Goal: Task Accomplishment & Management: Complete application form

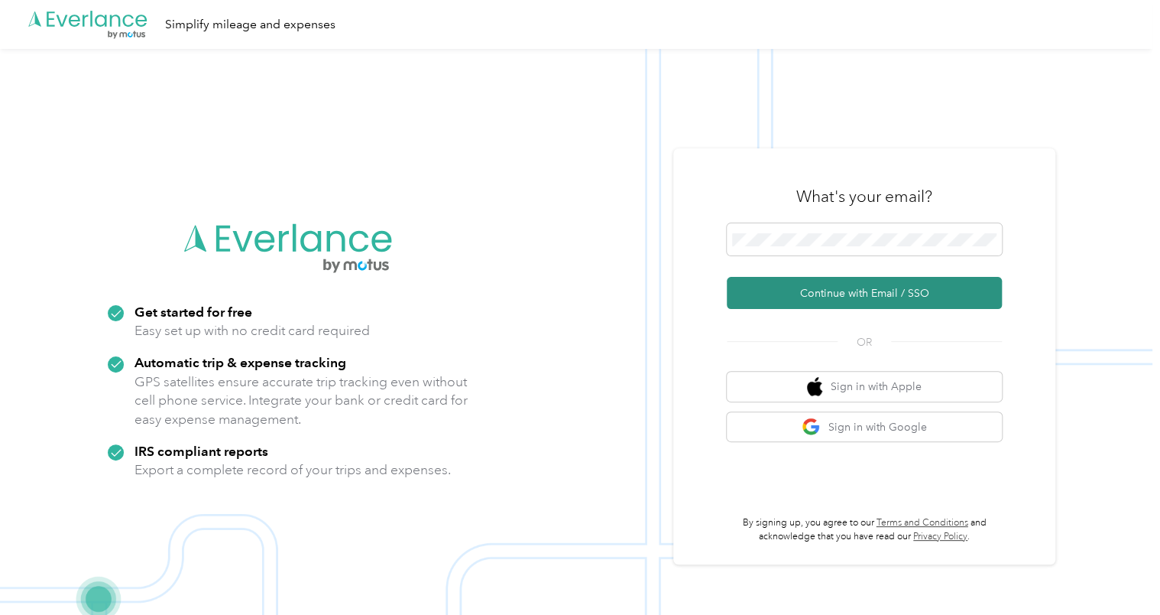
click at [750, 289] on button "Continue with Email / SSO" at bounding box center [864, 293] width 275 height 32
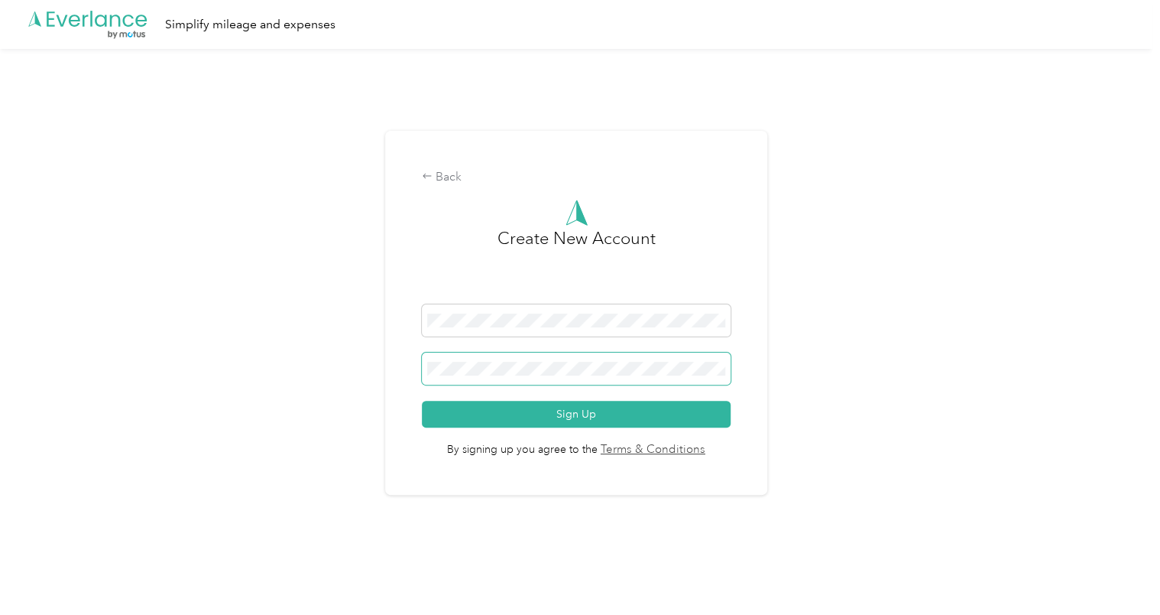
click at [527, 376] on span at bounding box center [576, 368] width 309 height 32
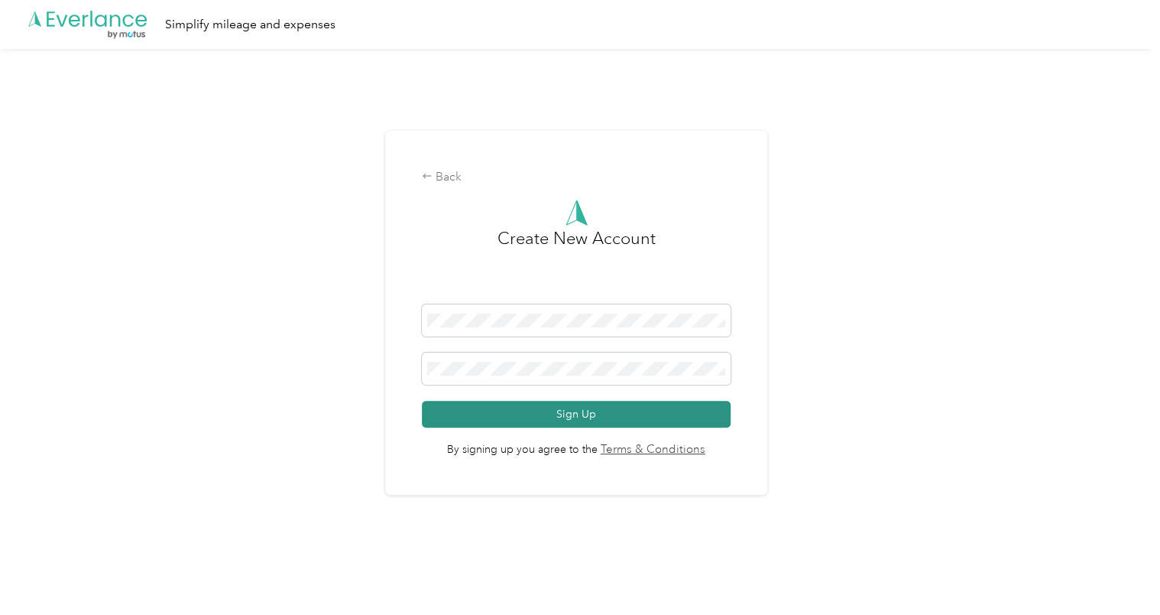
click at [561, 417] on button "Sign Up" at bounding box center [576, 414] width 309 height 27
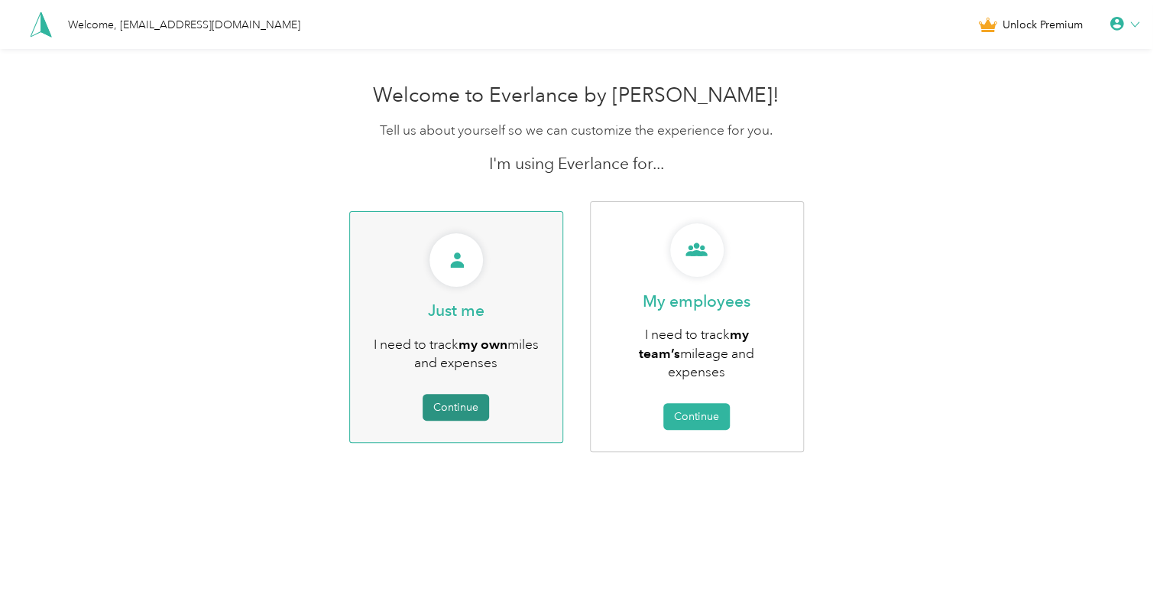
click at [456, 394] on button "Continue" at bounding box center [456, 407] width 67 height 27
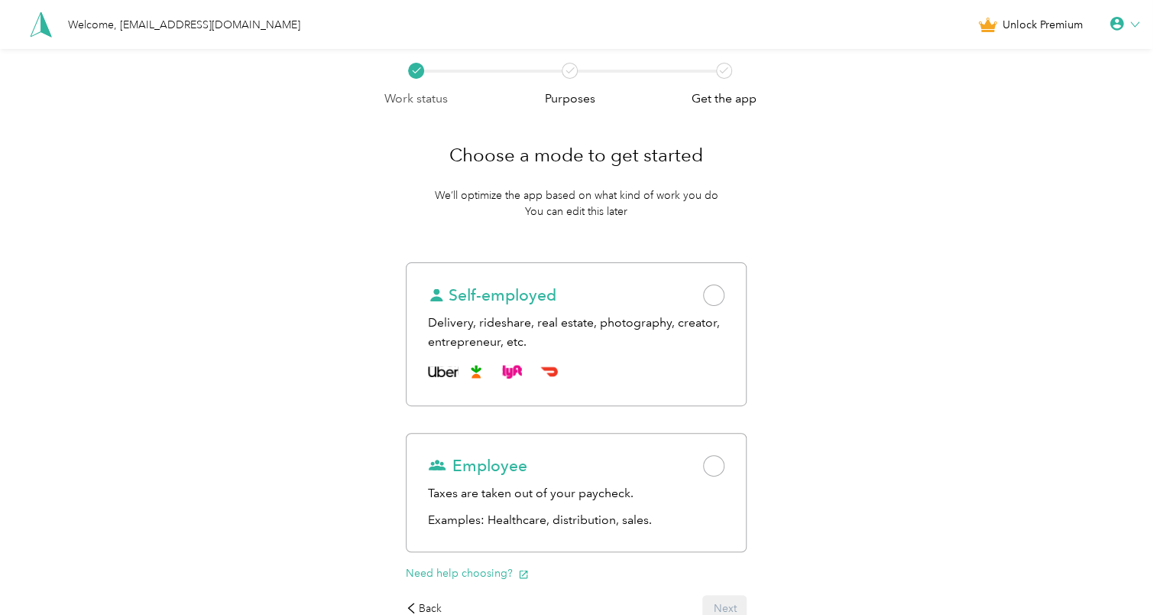
click at [1138, 32] on div "Unlock Premium" at bounding box center [1058, 24] width 161 height 19
click at [1140, 11] on div "Welcome, [EMAIL_ADDRESS][DOMAIN_NAME] Unlock Premium" at bounding box center [576, 24] width 1153 height 49
click at [1125, 18] on icon at bounding box center [1117, 24] width 15 height 15
click at [1012, 118] on div "Logout" at bounding box center [1072, 113] width 171 height 32
